Goal: Use online tool/utility

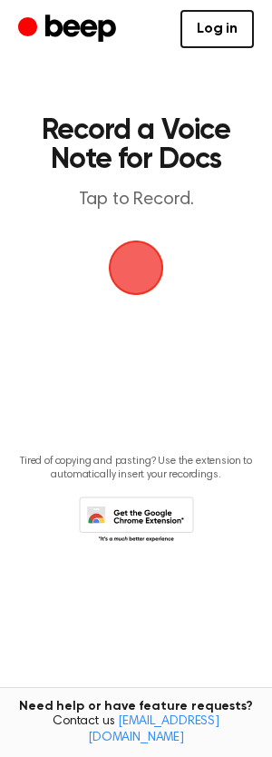
click at [130, 276] on span "button" at bounding box center [136, 267] width 51 height 51
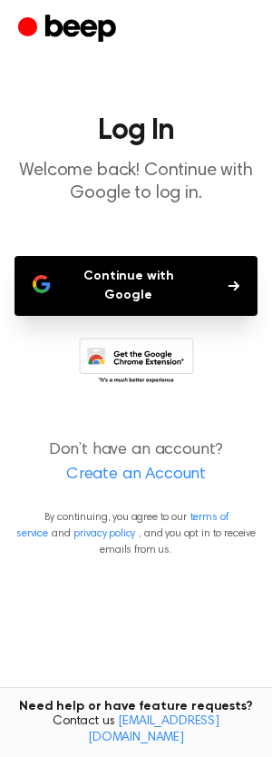
click at [179, 282] on button "Continue with Google" at bounding box center [136, 286] width 243 height 60
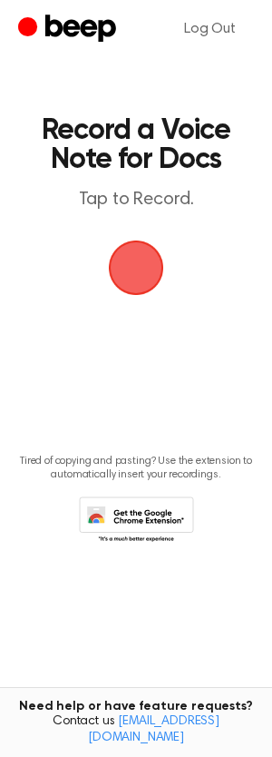
click at [135, 271] on span "button" at bounding box center [136, 267] width 51 height 51
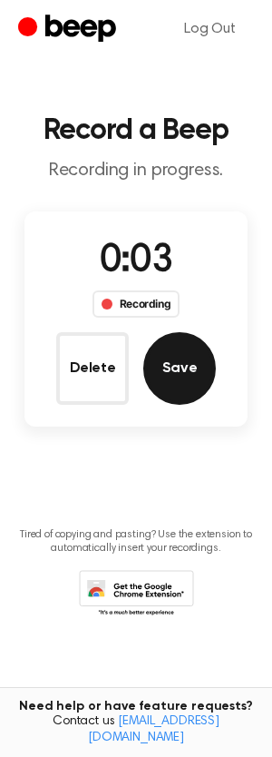
click at [173, 381] on button "Save" at bounding box center [179, 368] width 73 height 73
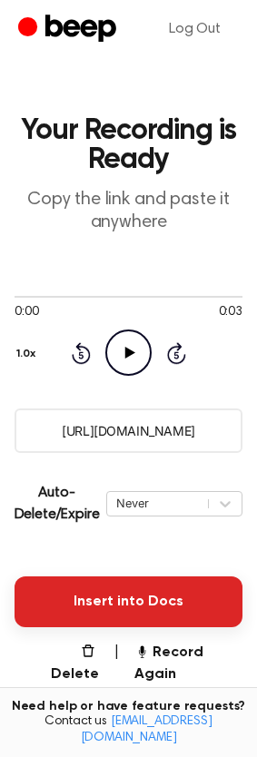
click at [107, 626] on button "Insert into Docs" at bounding box center [129, 602] width 228 height 51
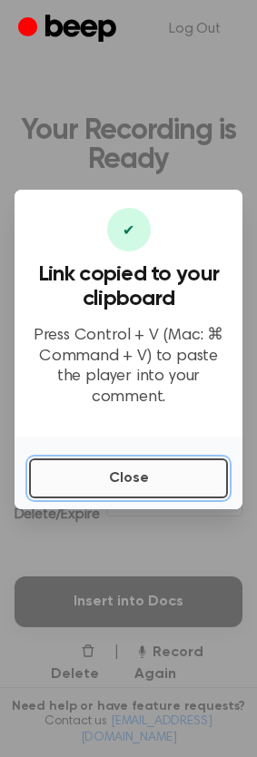
click at [113, 472] on button "Close" at bounding box center [128, 479] width 199 height 40
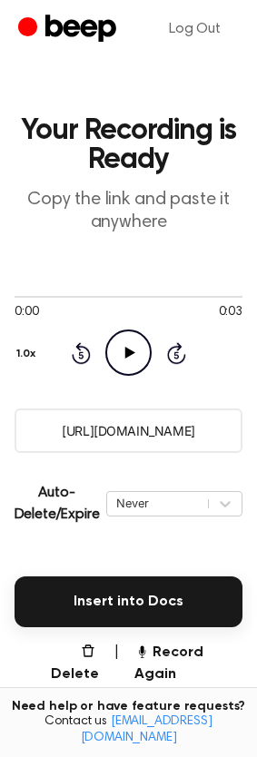
click at [120, 352] on icon "Play Audio" at bounding box center [128, 353] width 46 height 46
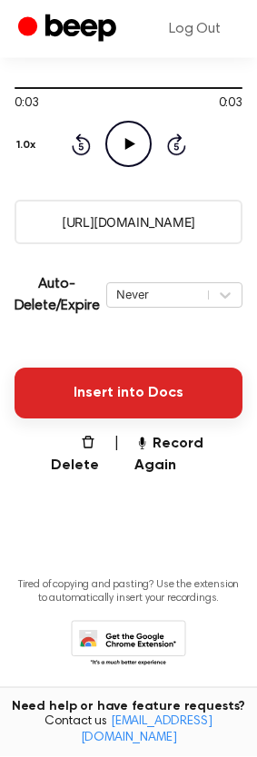
scroll to position [231, 0]
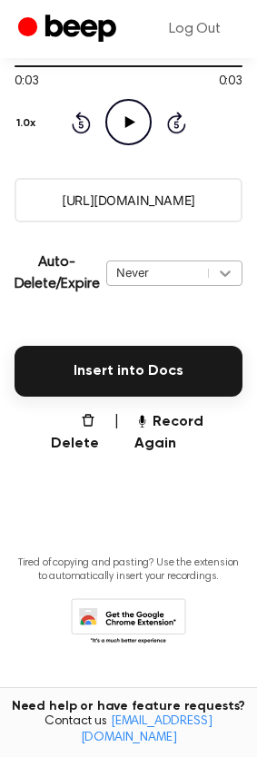
click at [231, 282] on icon at bounding box center [225, 273] width 18 height 18
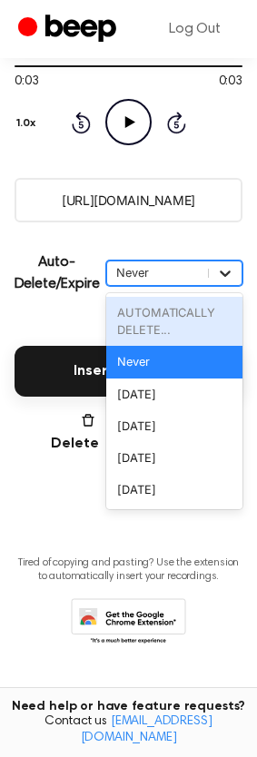
click at [228, 277] on icon at bounding box center [226, 274] width 11 height 6
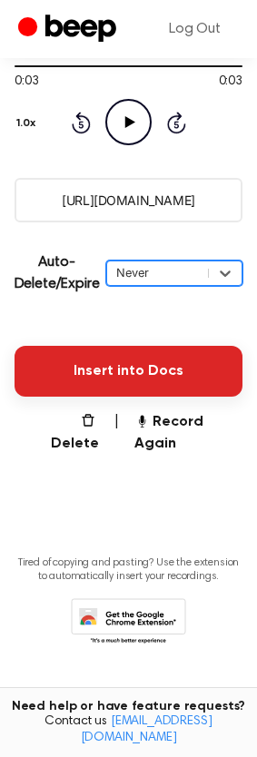
click at [91, 397] on button "Insert into Docs" at bounding box center [129, 371] width 228 height 51
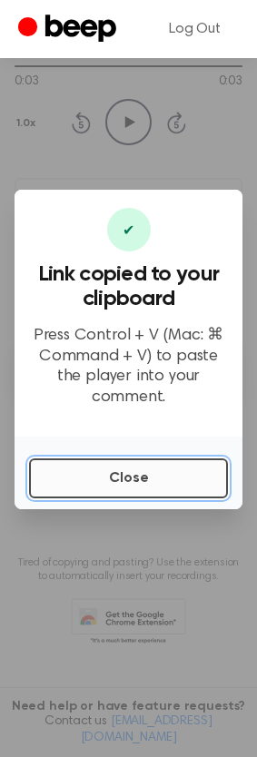
click at [125, 475] on button "Close" at bounding box center [128, 479] width 199 height 40
